Goal: Task Accomplishment & Management: Use online tool/utility

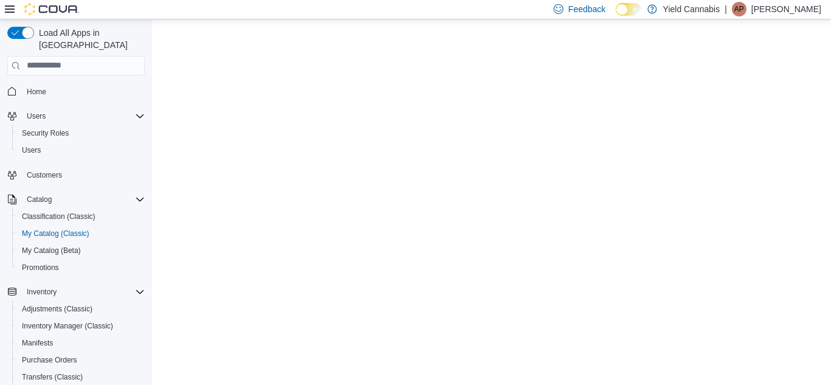
select select "**********"
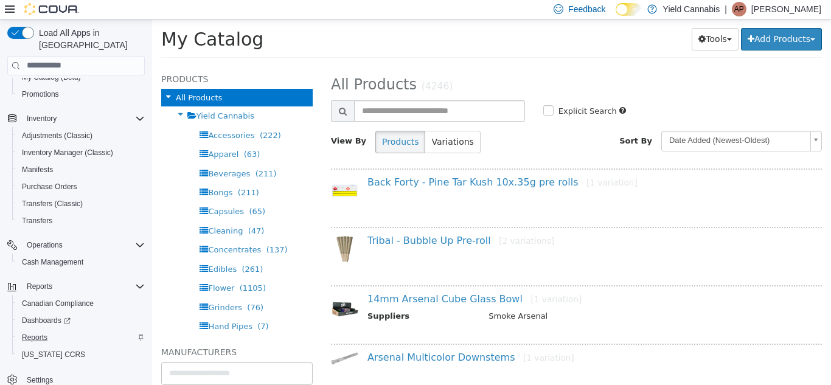
scroll to position [173, 0]
drag, startPoint x: 37, startPoint y: 324, endPoint x: 142, endPoint y: 227, distance: 143.4
click at [37, 333] on span "Reports" at bounding box center [35, 338] width 26 height 10
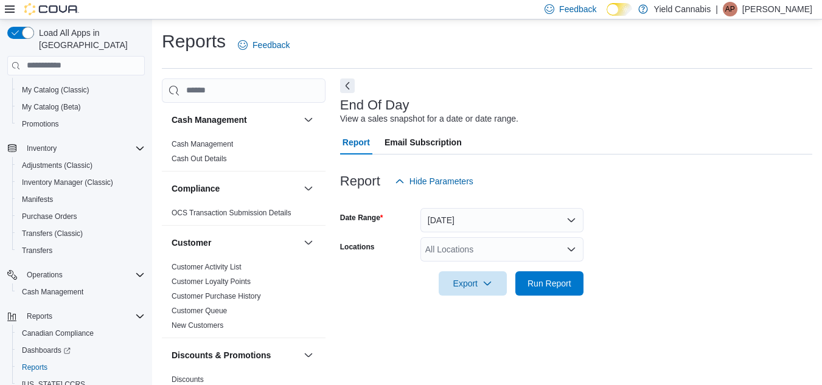
scroll to position [16, 0]
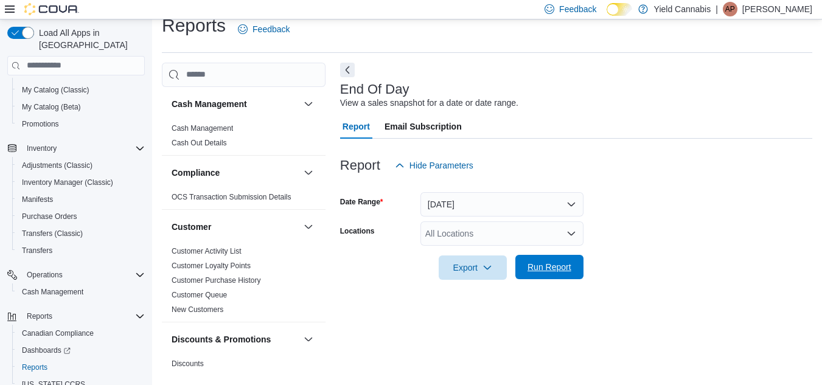
click at [550, 261] on span "Run Report" at bounding box center [550, 267] width 54 height 24
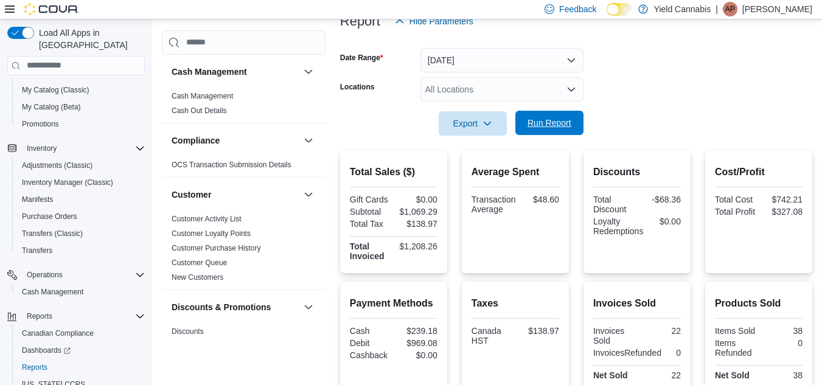
scroll to position [269, 0]
